Goal: Information Seeking & Learning: Learn about a topic

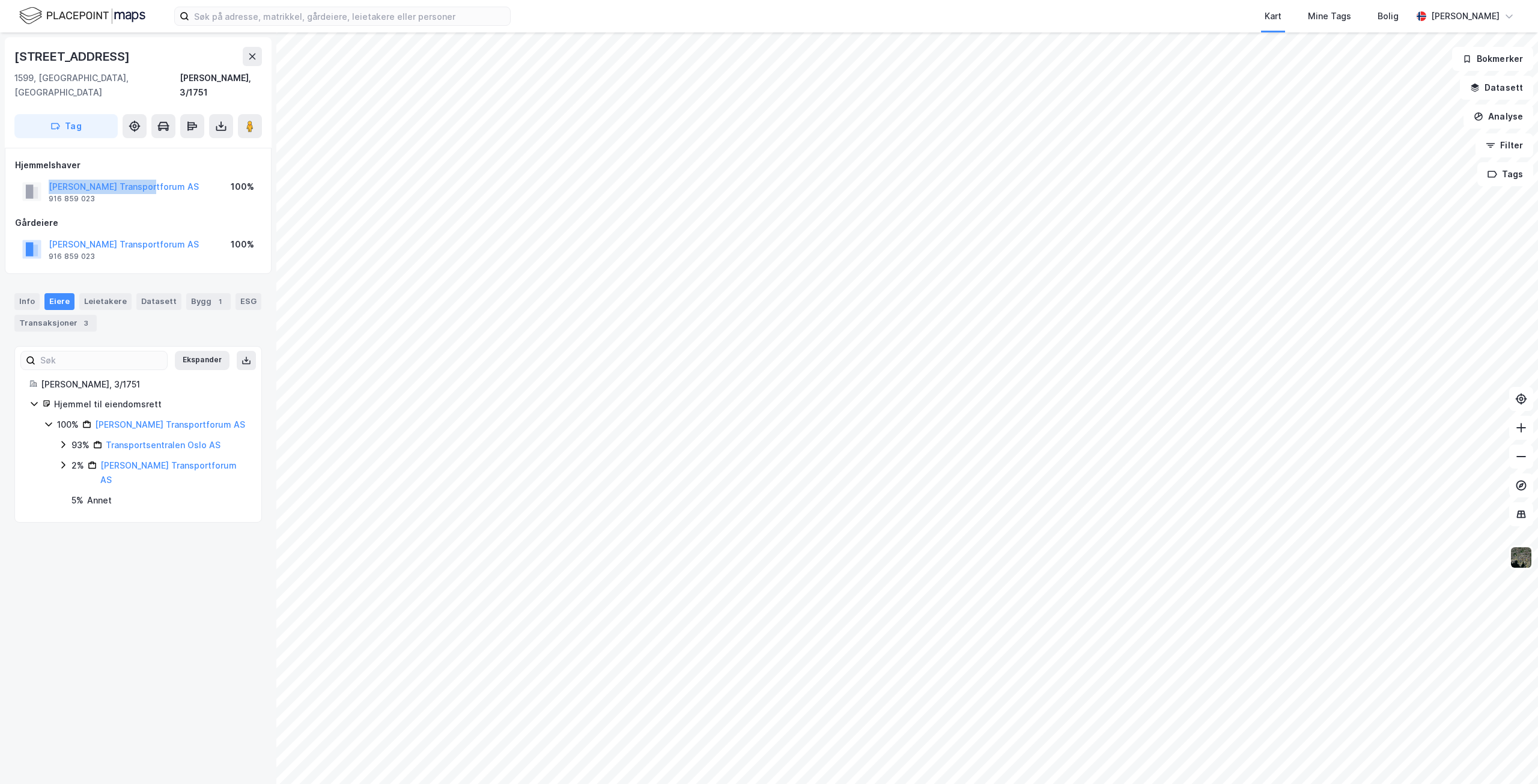
drag, startPoint x: 47, startPoint y: 171, endPoint x: 154, endPoint y: 174, distance: 107.0
click at [154, 177] on div "[PERSON_NAME] Transportforum AS 916 859 023 100%" at bounding box center [138, 191] width 246 height 29
copy button "Moss Transportforum AS"
click at [24, 293] on div "Info" at bounding box center [27, 302] width 26 height 17
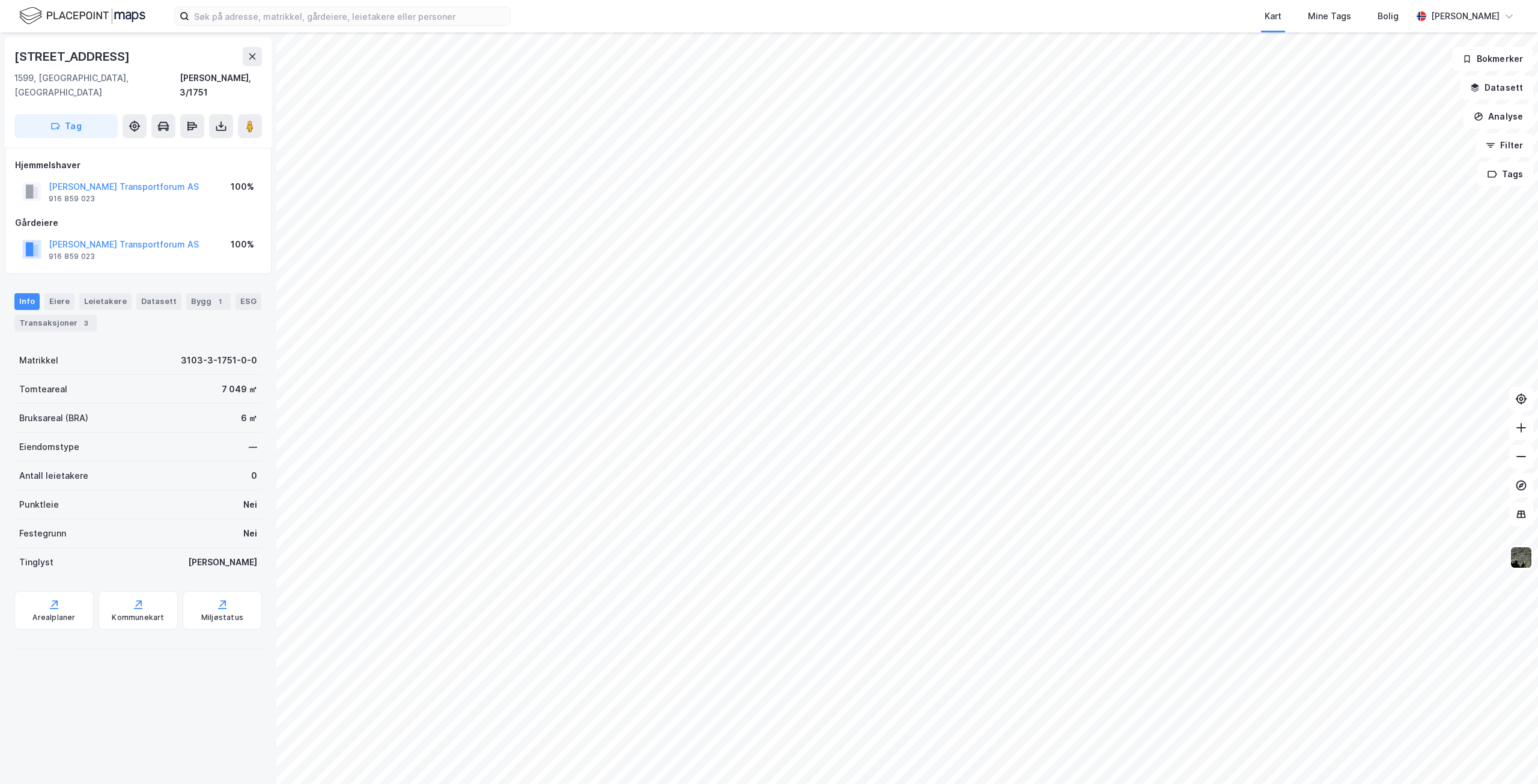
click at [214, 404] on div "Bruksareal (BRA) 6 ㎡" at bounding box center [138, 418] width 247 height 29
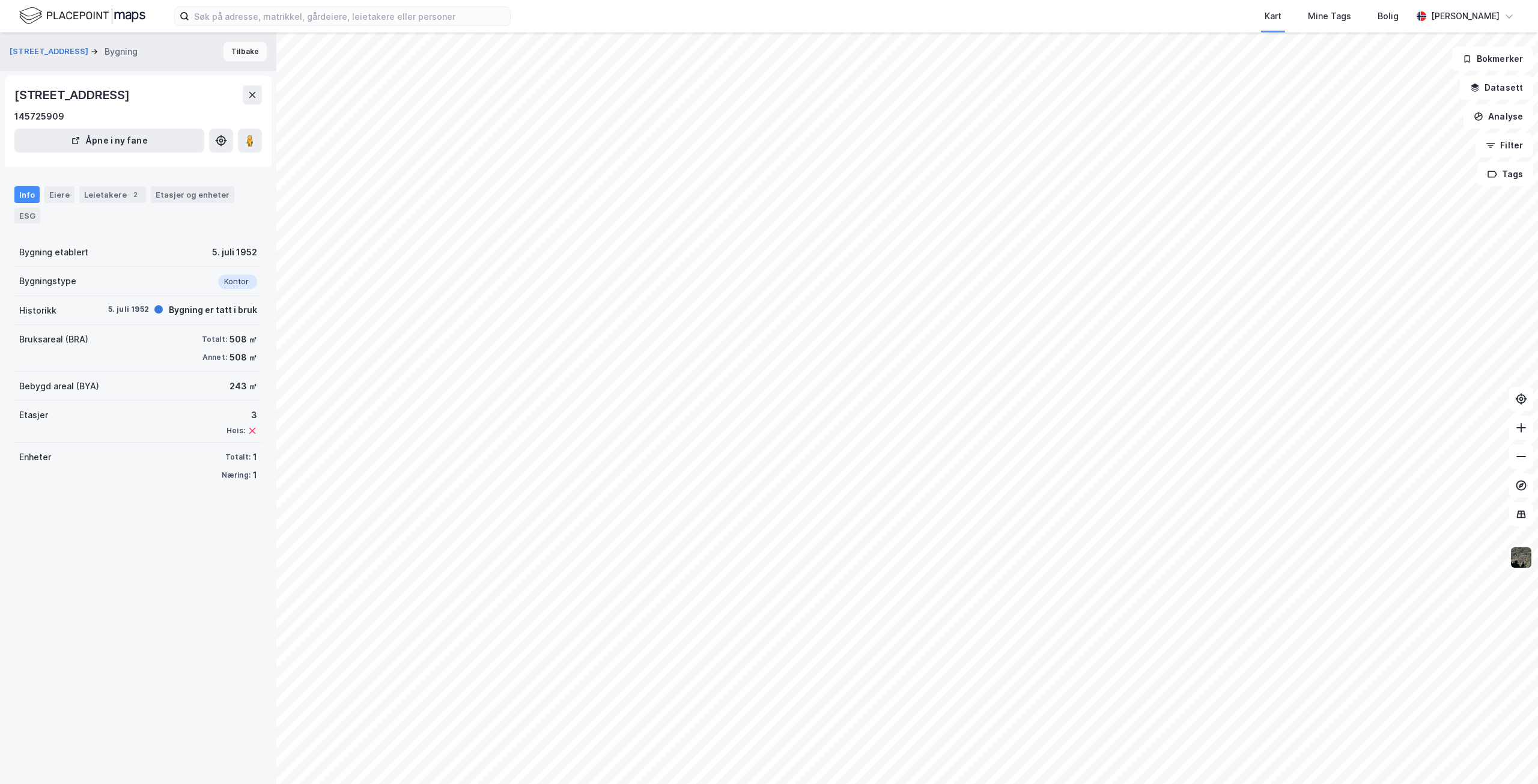
click at [244, 53] on button "Tilbake" at bounding box center [245, 52] width 43 height 19
